Goal: Information Seeking & Learning: Learn about a topic

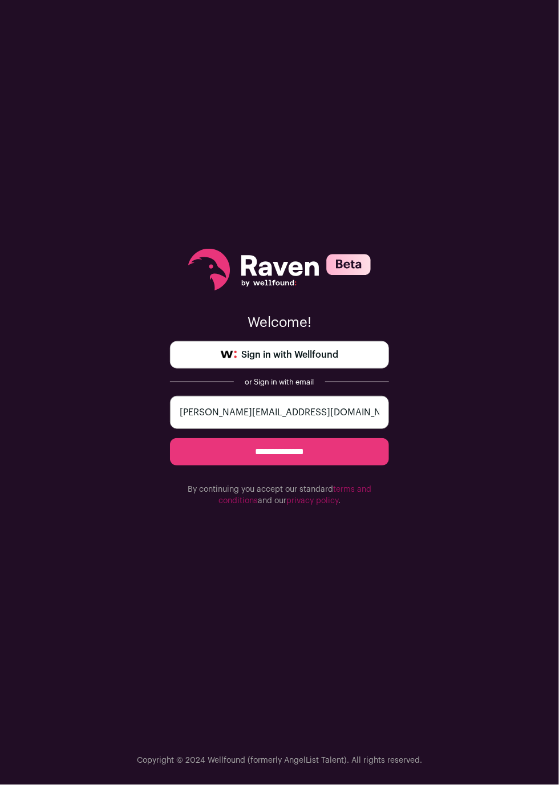
click at [284, 359] on span "Sign in with Wellfound" at bounding box center [289, 355] width 97 height 14
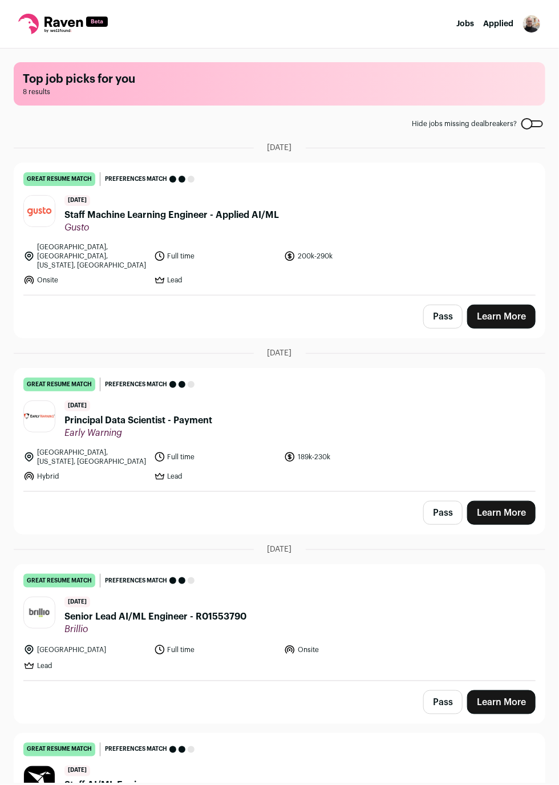
click at [115, 213] on span "Staff Machine Learning Engineer - Applied AI/ML" at bounding box center [171, 215] width 214 height 14
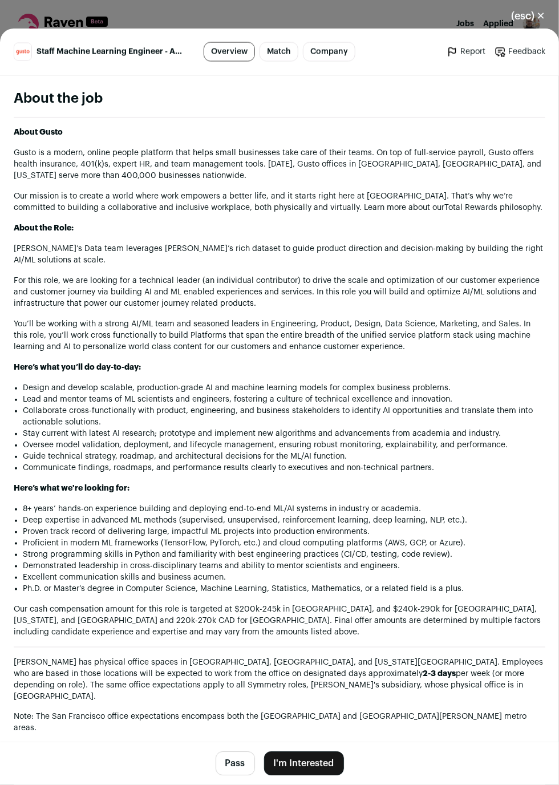
scroll to position [619, 0]
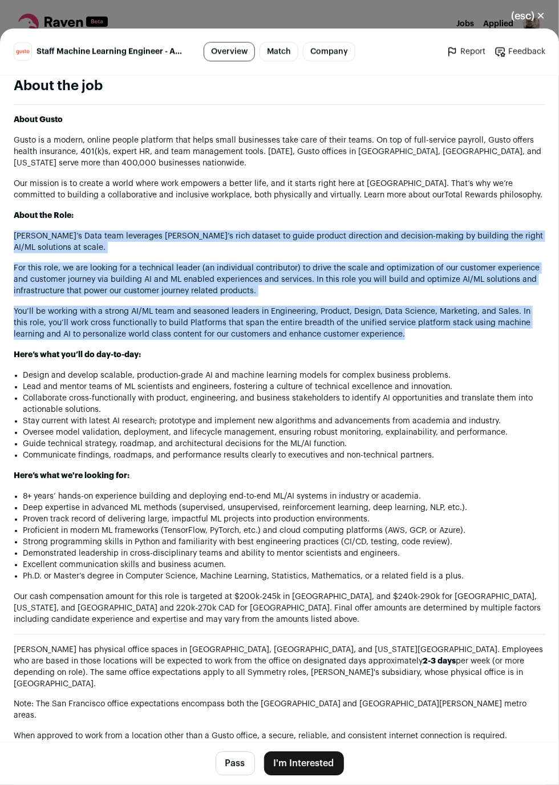
drag, startPoint x: 463, startPoint y: 201, endPoint x: 489, endPoint y: 326, distance: 128.2
click at [489, 326] on div "About Gusto Gusto is a modern, online people platform that helps small business…" at bounding box center [279, 525] width 531 height 843
click at [489, 326] on p "You’ll be working with a strong AI/ML team and seasoned leaders in Engineering,…" at bounding box center [279, 323] width 531 height 34
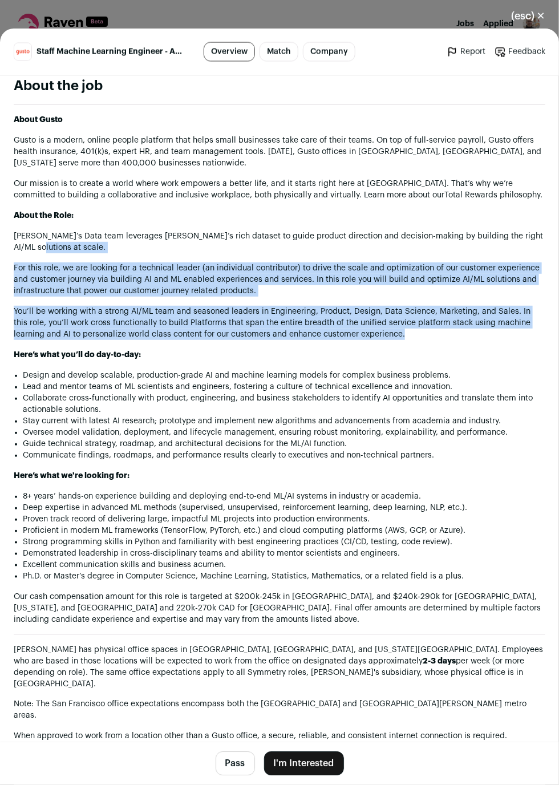
drag, startPoint x: 489, startPoint y: 326, endPoint x: 436, endPoint y: 240, distance: 101.4
click at [436, 240] on div "About Gusto Gusto is a modern, online people platform that helps small business…" at bounding box center [279, 525] width 531 height 843
drag, startPoint x: 436, startPoint y: 240, endPoint x: 480, endPoint y: 323, distance: 94.1
click at [480, 323] on div "About Gusto Gusto is a modern, online people platform that helps small business…" at bounding box center [279, 525] width 531 height 843
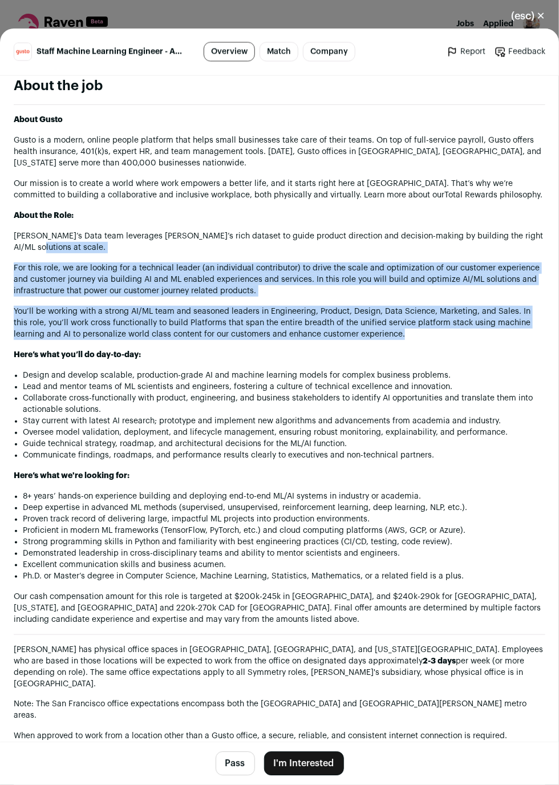
click at [480, 323] on p "You’ll be working with a strong AI/ML team and seasoned leaders in Engineering,…" at bounding box center [279, 323] width 531 height 34
drag, startPoint x: 480, startPoint y: 323, endPoint x: 435, endPoint y: 238, distance: 96.2
click at [435, 238] on div "About Gusto Gusto is a modern, online people platform that helps small business…" at bounding box center [279, 525] width 531 height 843
click at [435, 238] on p "[PERSON_NAME]’s Data team leverages [PERSON_NAME]’s rich dataset to guide produ…" at bounding box center [279, 241] width 531 height 23
drag, startPoint x: 435, startPoint y: 238, endPoint x: 469, endPoint y: 318, distance: 86.9
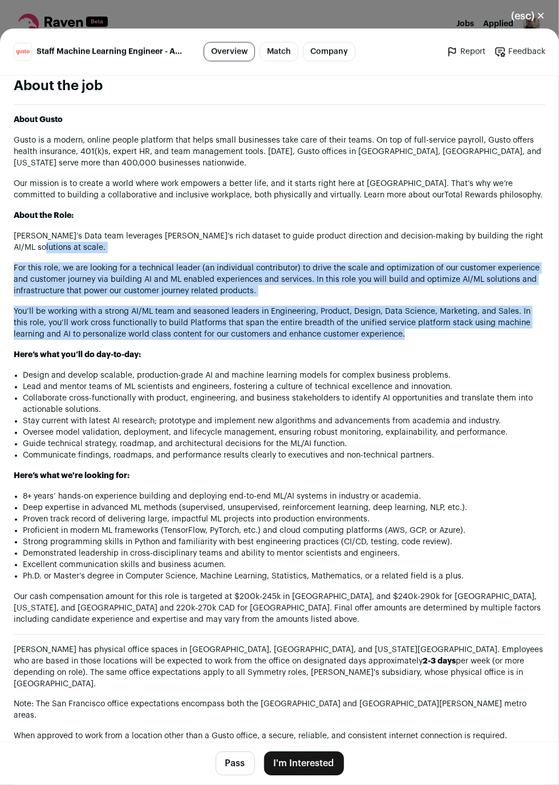
click at [469, 318] on div "About Gusto Gusto is a modern, online people platform that helps small business…" at bounding box center [279, 525] width 531 height 843
click at [469, 318] on p "You’ll be working with a strong AI/ML team and seasoned leaders in Engineering,…" at bounding box center [279, 323] width 531 height 34
drag, startPoint x: 469, startPoint y: 318, endPoint x: 463, endPoint y: 230, distance: 88.6
click at [463, 230] on div "About Gusto Gusto is a modern, online people platform that helps small business…" at bounding box center [279, 525] width 531 height 843
click at [463, 230] on p "[PERSON_NAME]’s Data team leverages [PERSON_NAME]’s rich dataset to guide produ…" at bounding box center [279, 241] width 531 height 23
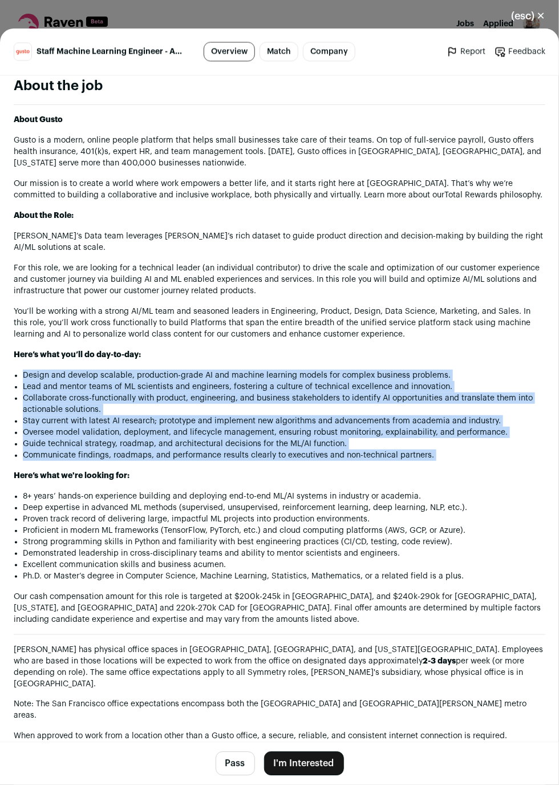
drag, startPoint x: 432, startPoint y: 343, endPoint x: 473, endPoint y: 456, distance: 120.1
click at [473, 456] on div "About Gusto Gusto is a modern, online people platform that helps small business…" at bounding box center [279, 525] width 531 height 843
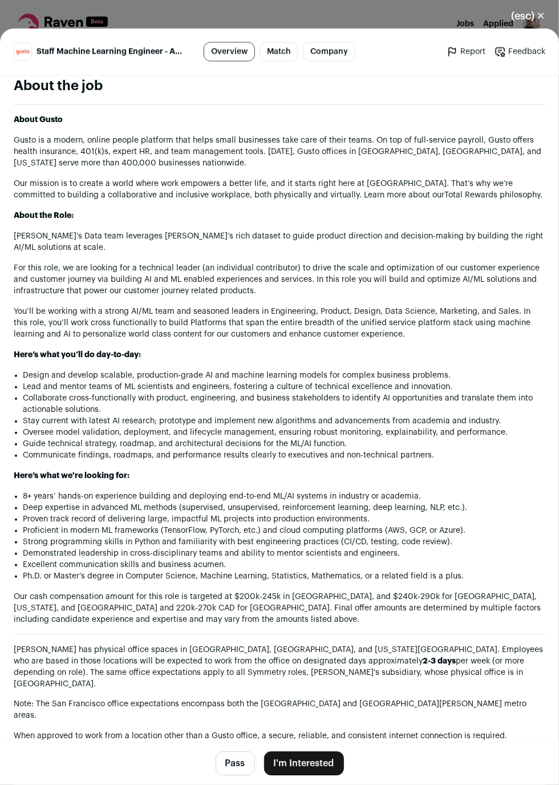
click at [473, 456] on div "About Gusto Gusto is a modern, online people platform that helps small business…" at bounding box center [279, 525] width 531 height 843
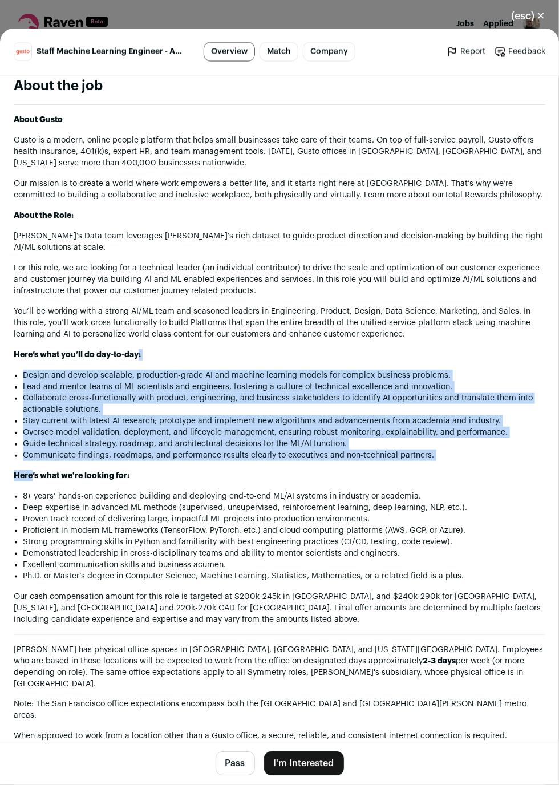
drag, startPoint x: 473, startPoint y: 456, endPoint x: 435, endPoint y: 340, distance: 121.2
click at [435, 340] on div "About Gusto Gusto is a modern, online people platform that helps small business…" at bounding box center [279, 525] width 531 height 843
click at [435, 349] on p "Here’s what you’ll do day-to-day:" at bounding box center [279, 354] width 531 height 11
drag, startPoint x: 435, startPoint y: 340, endPoint x: 466, endPoint y: 445, distance: 109.0
click at [466, 445] on div "About Gusto Gusto is a modern, online people platform that helps small business…" at bounding box center [279, 525] width 531 height 843
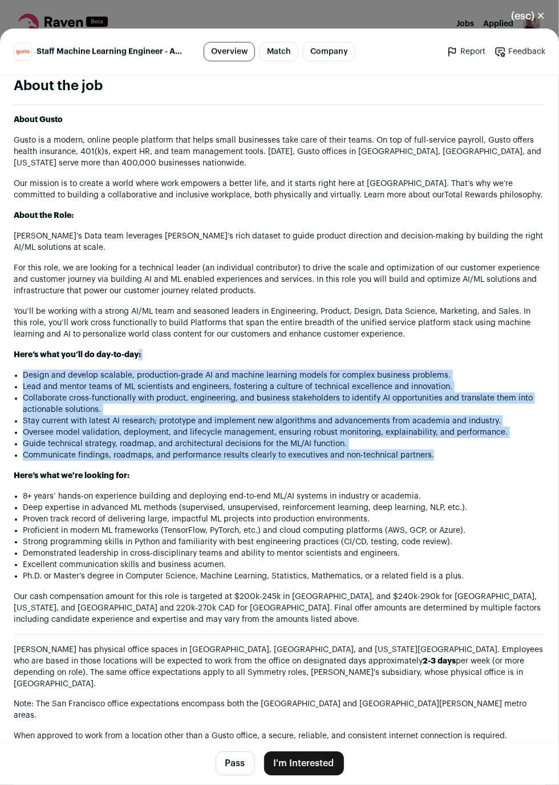
click at [466, 449] on li "Communicate findings, roadmaps, and performance results clearly to executives a…" at bounding box center [284, 454] width 522 height 11
drag, startPoint x: 466, startPoint y: 445, endPoint x: 444, endPoint y: 341, distance: 106.3
click at [444, 341] on div "About Gusto Gusto is a modern, online people platform that helps small business…" at bounding box center [279, 525] width 531 height 843
click at [444, 349] on p "Here’s what you’ll do day-to-day:" at bounding box center [279, 354] width 531 height 11
drag, startPoint x: 444, startPoint y: 341, endPoint x: 452, endPoint y: 439, distance: 98.4
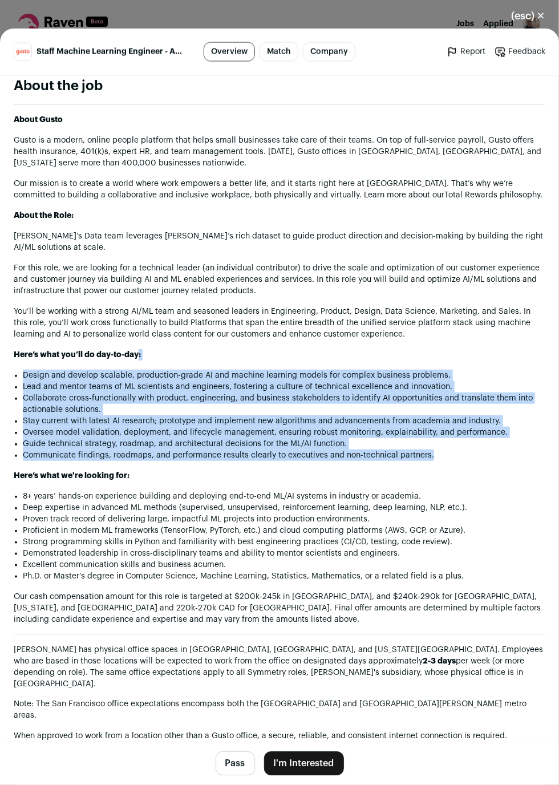
click at [452, 439] on div "About Gusto Gusto is a modern, online people platform that helps small business…" at bounding box center [279, 525] width 531 height 843
click at [452, 449] on li "Communicate findings, roadmaps, and performance results clearly to executives a…" at bounding box center [284, 454] width 522 height 11
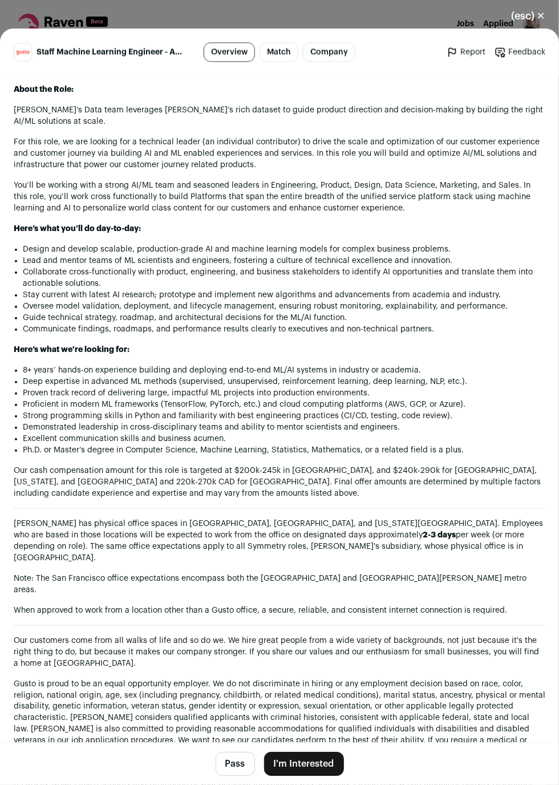
scroll to position [757, 0]
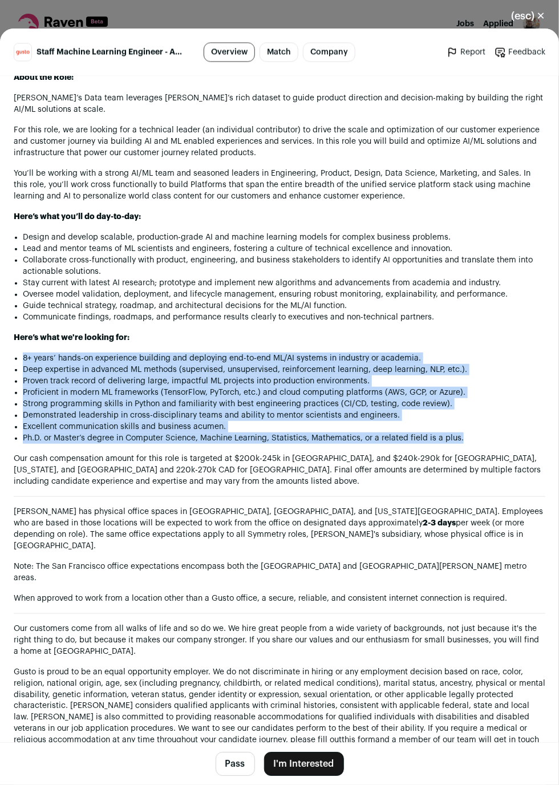
drag, startPoint x: 336, startPoint y: 326, endPoint x: 474, endPoint y: 431, distance: 172.6
click at [474, 431] on div "About Gusto Gusto is a modern, online people platform that helps small business…" at bounding box center [279, 387] width 531 height 843
click at [480, 432] on li "Ph.D. or Master’s degree in Computer Science, Machine Learning, Statistics, Mat…" at bounding box center [284, 437] width 522 height 11
drag, startPoint x: 480, startPoint y: 432, endPoint x: 362, endPoint y: 332, distance: 154.1
click at [362, 332] on div "About Gusto Gusto is a modern, online people platform that helps small business…" at bounding box center [279, 387] width 531 height 843
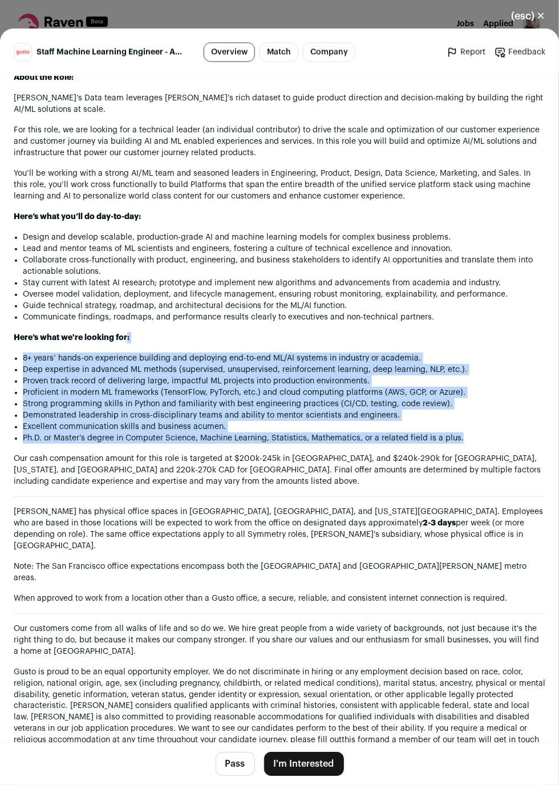
click at [362, 332] on p "Here’s what we're looking for:" at bounding box center [279, 337] width 531 height 11
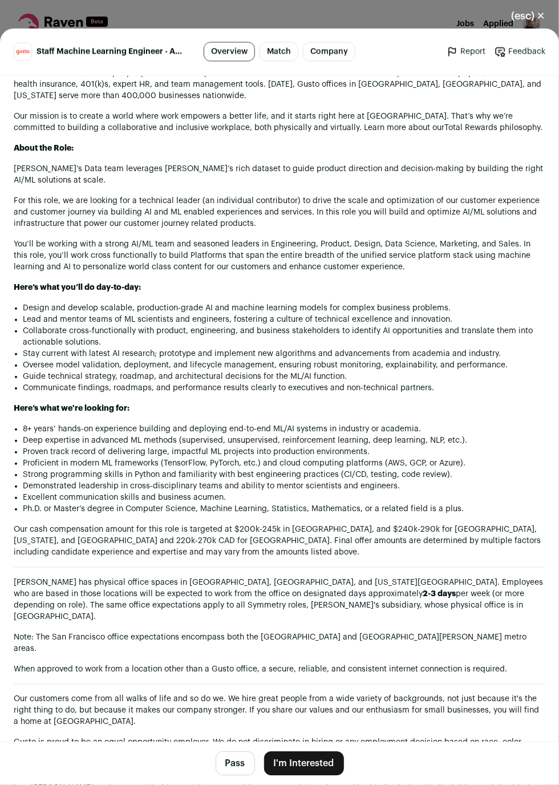
scroll to position [638, 0]
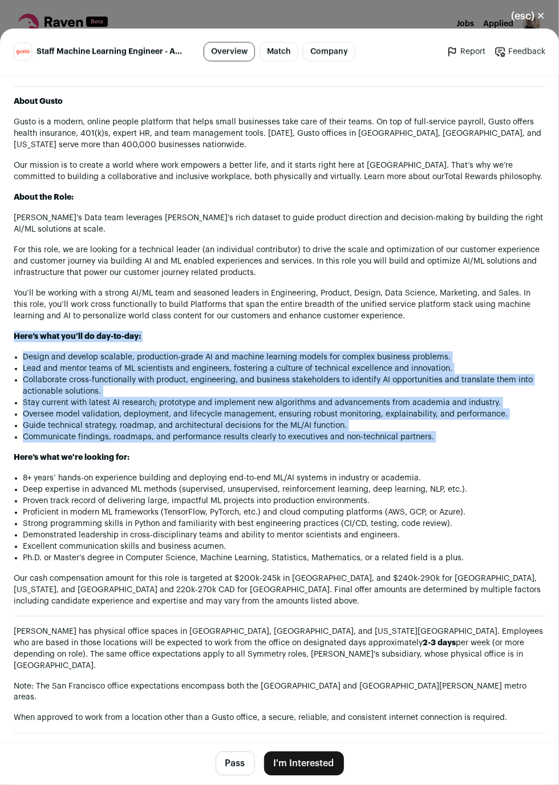
drag, startPoint x: 367, startPoint y: 315, endPoint x: 315, endPoint y: 437, distance: 133.1
click at [315, 437] on div "About Gusto Gusto is a modern, online people platform that helps small business…" at bounding box center [279, 507] width 531 height 843
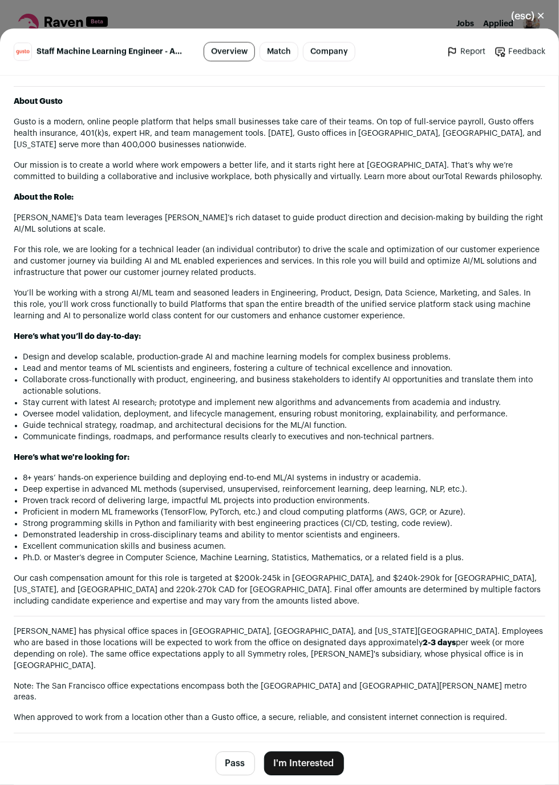
click at [315, 437] on div "About Gusto Gusto is a modern, online people platform that helps small business…" at bounding box center [279, 507] width 531 height 843
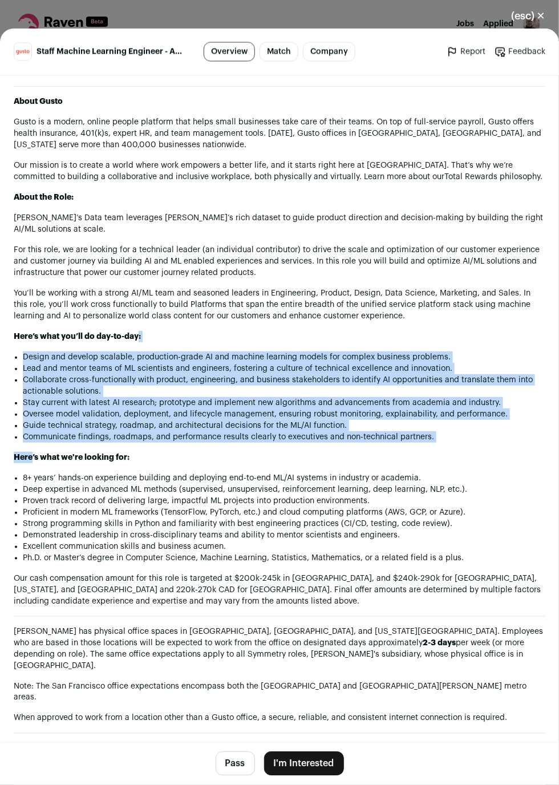
drag, startPoint x: 315, startPoint y: 437, endPoint x: 370, endPoint y: 330, distance: 120.9
click at [370, 330] on div "About Gusto Gusto is a modern, online people platform that helps small business…" at bounding box center [279, 507] width 531 height 843
drag, startPoint x: 370, startPoint y: 330, endPoint x: 461, endPoint y: 431, distance: 136.1
click at [461, 431] on div "About Gusto Gusto is a modern, online people platform that helps small business…" at bounding box center [279, 507] width 531 height 843
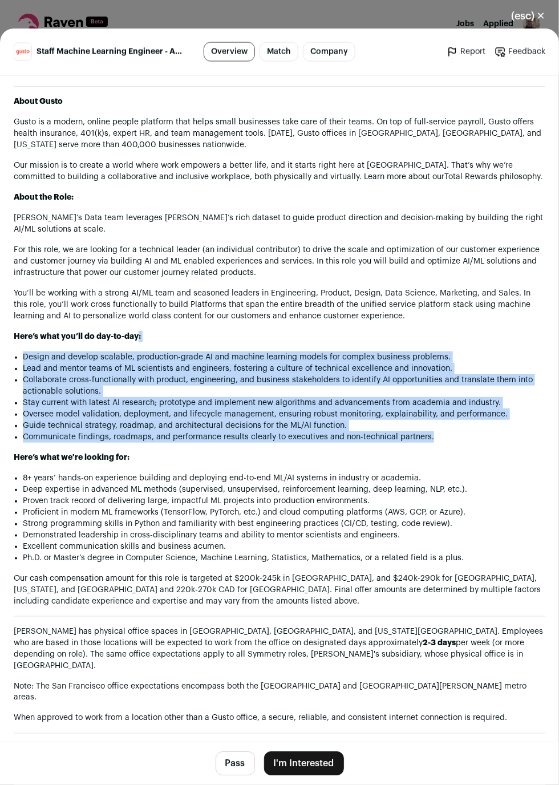
click at [472, 431] on li "Communicate findings, roadmaps, and performance results clearly to executives a…" at bounding box center [284, 436] width 522 height 11
drag, startPoint x: 469, startPoint y: 426, endPoint x: 410, endPoint y: 329, distance: 113.6
click at [410, 329] on div "About Gusto Gusto is a modern, online people platform that helps small business…" at bounding box center [279, 507] width 531 height 843
drag, startPoint x: 410, startPoint y: 329, endPoint x: 464, endPoint y: 429, distance: 113.3
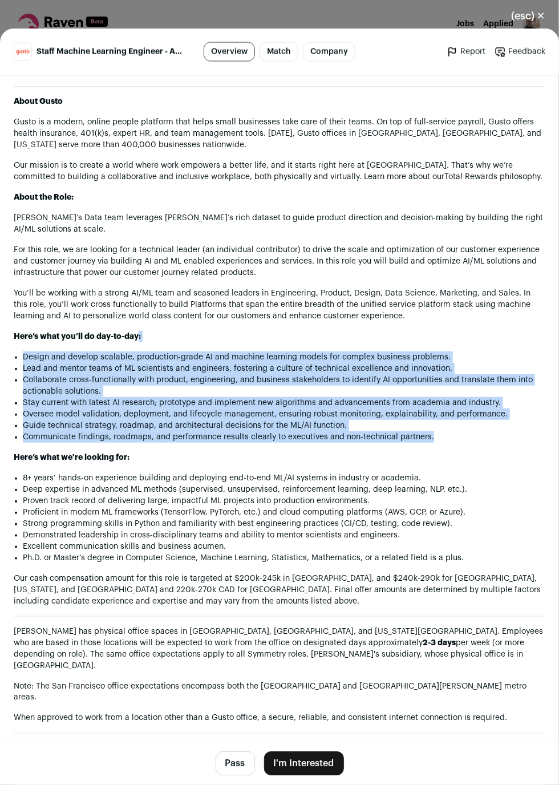
click at [464, 429] on div "About Gusto Gusto is a modern, online people platform that helps small business…" at bounding box center [279, 507] width 531 height 843
click at [464, 431] on li "Communicate findings, roadmaps, and performance results clearly to executives a…" at bounding box center [284, 436] width 522 height 11
drag, startPoint x: 464, startPoint y: 429, endPoint x: 377, endPoint y: 330, distance: 130.9
click at [377, 330] on div "About Gusto Gusto is a modern, online people platform that helps small business…" at bounding box center [279, 507] width 531 height 843
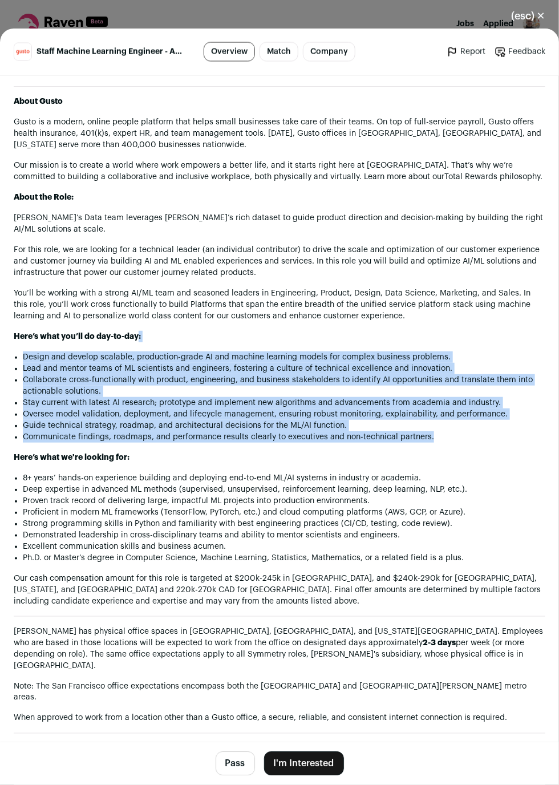
drag, startPoint x: 377, startPoint y: 330, endPoint x: 437, endPoint y: 432, distance: 117.6
click at [437, 432] on div "About Gusto Gusto is a modern, online people platform that helps small business…" at bounding box center [279, 507] width 531 height 843
click at [437, 432] on li "Communicate findings, roadmaps, and performance results clearly to executives a…" at bounding box center [284, 436] width 522 height 11
drag, startPoint x: 437, startPoint y: 432, endPoint x: 382, endPoint y: 323, distance: 121.9
click at [382, 323] on div "About Gusto Gusto is a modern, online people platform that helps small business…" at bounding box center [279, 507] width 531 height 843
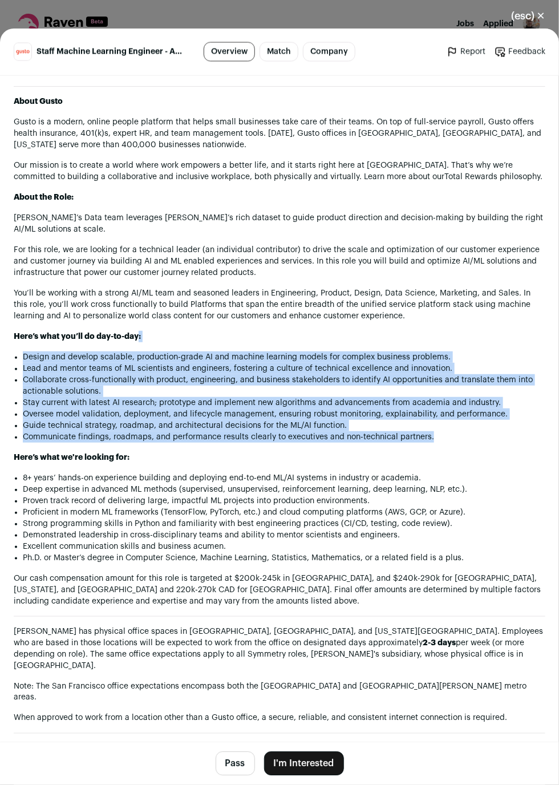
click at [382, 331] on p "Here’s what you’ll do day-to-day:" at bounding box center [279, 336] width 531 height 11
drag, startPoint x: 382, startPoint y: 323, endPoint x: 458, endPoint y: 432, distance: 132.7
click at [458, 432] on div "About Gusto Gusto is a modern, online people platform that helps small business…" at bounding box center [279, 507] width 531 height 843
click at [458, 432] on li "Communicate findings, roadmaps, and performance results clearly to executives a…" at bounding box center [284, 436] width 522 height 11
drag, startPoint x: 458, startPoint y: 432, endPoint x: 382, endPoint y: 322, distance: 133.2
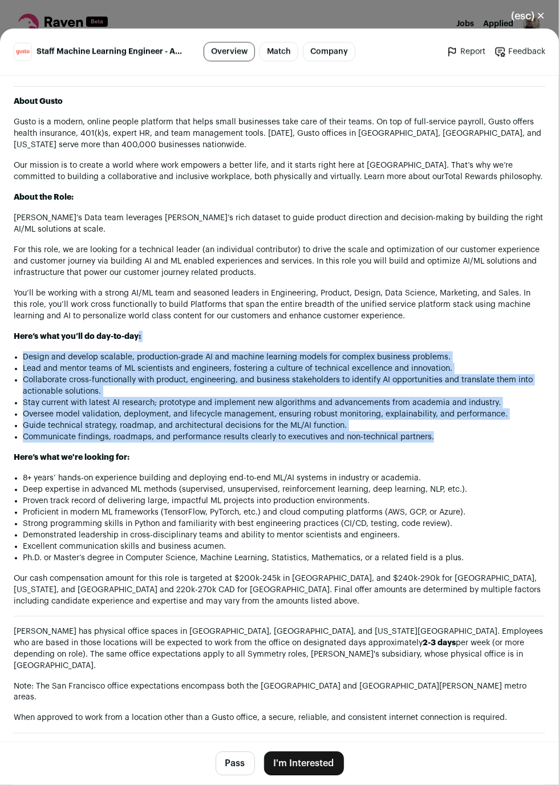
click at [382, 322] on div "About Gusto Gusto is a modern, online people platform that helps small business…" at bounding box center [279, 507] width 531 height 843
click at [382, 331] on p "Here’s what you’ll do day-to-day:" at bounding box center [279, 336] width 531 height 11
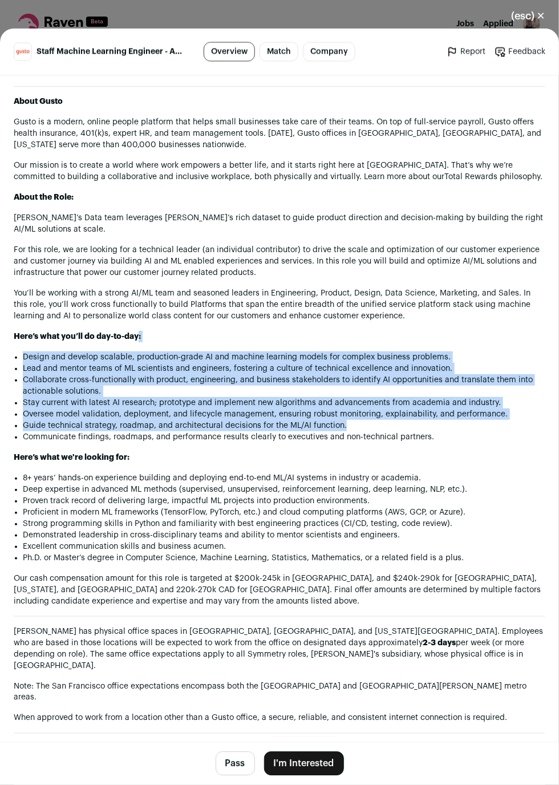
drag, startPoint x: 382, startPoint y: 322, endPoint x: 432, endPoint y: 419, distance: 109.2
click at [432, 419] on div "About Gusto Gusto is a modern, online people platform that helps small business…" at bounding box center [279, 507] width 531 height 843
click at [433, 420] on li "Guide technical strategy, roadmap, and architectural decisions for the ML/AI fu…" at bounding box center [284, 425] width 522 height 11
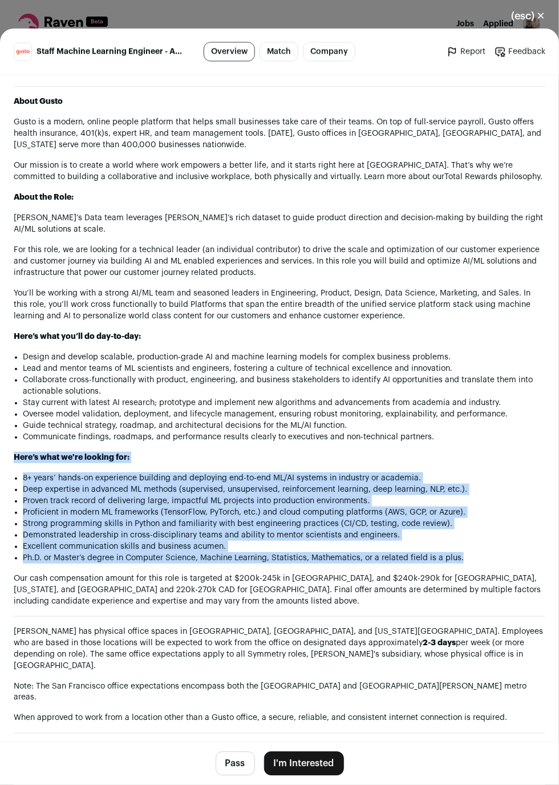
drag, startPoint x: 453, startPoint y: 429, endPoint x: 472, endPoint y: 551, distance: 124.0
click at [472, 551] on div "About Gusto Gusto is a modern, online people platform that helps small business…" at bounding box center [279, 507] width 531 height 843
click at [481, 552] on li "Ph.D. or Master’s degree in Computer Science, Machine Learning, Statistics, Mat…" at bounding box center [284, 557] width 522 height 11
drag, startPoint x: 481, startPoint y: 551, endPoint x: 275, endPoint y: 437, distance: 235.1
click at [275, 437] on div "About Gusto Gusto is a modern, online people platform that helps small business…" at bounding box center [279, 507] width 531 height 843
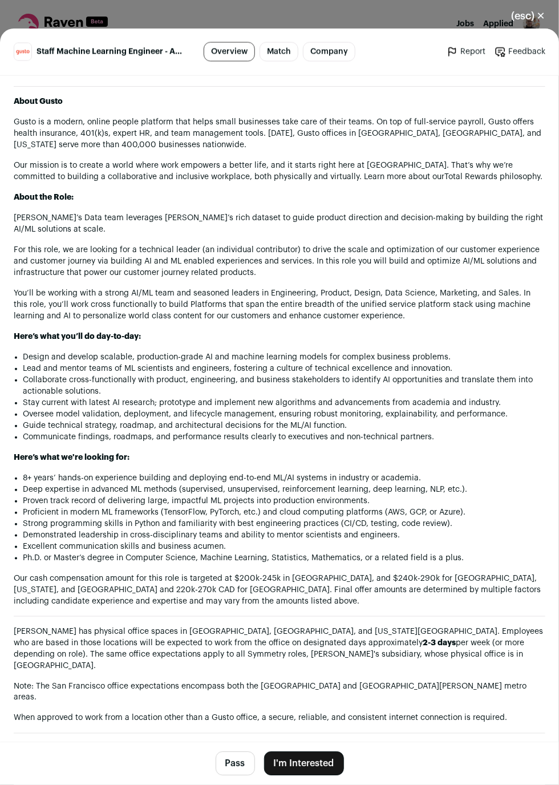
click at [275, 437] on div "About Gusto Gusto is a modern, online people platform that helps small business…" at bounding box center [279, 507] width 531 height 843
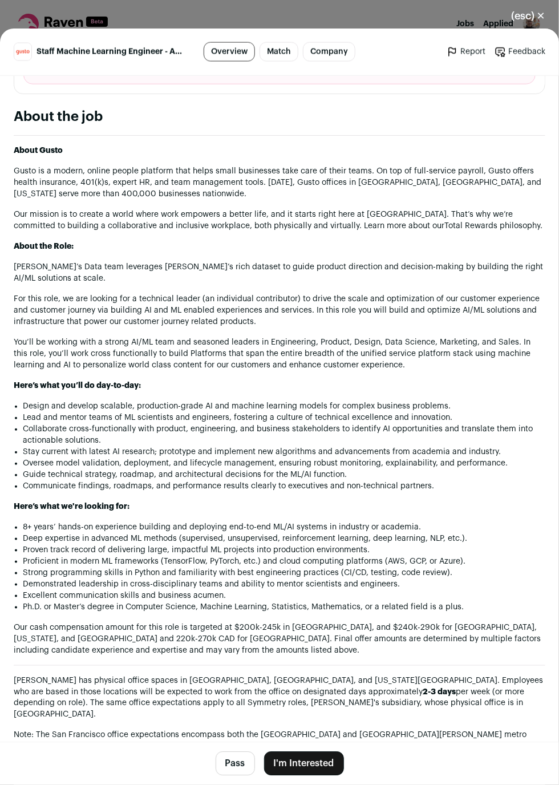
scroll to position [0, 0]
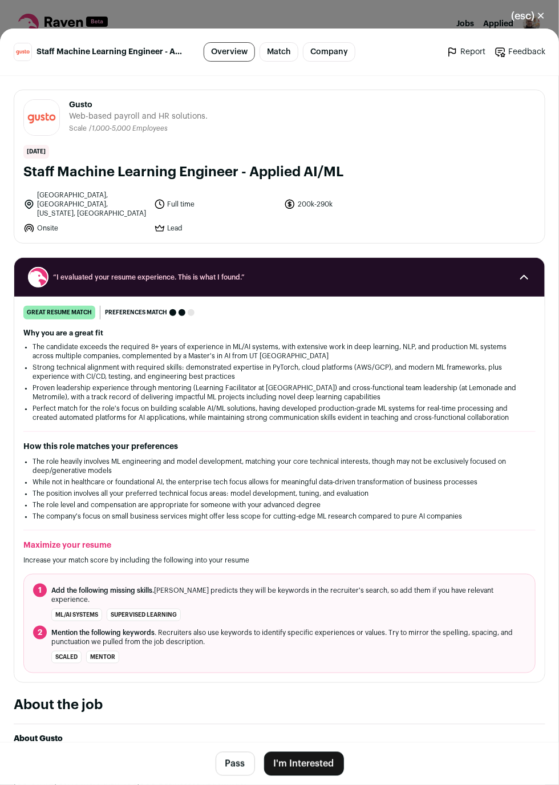
click at [543, 17] on button "(esc) ✕" at bounding box center [528, 15] width 62 height 25
